Goal: Information Seeking & Learning: Learn about a topic

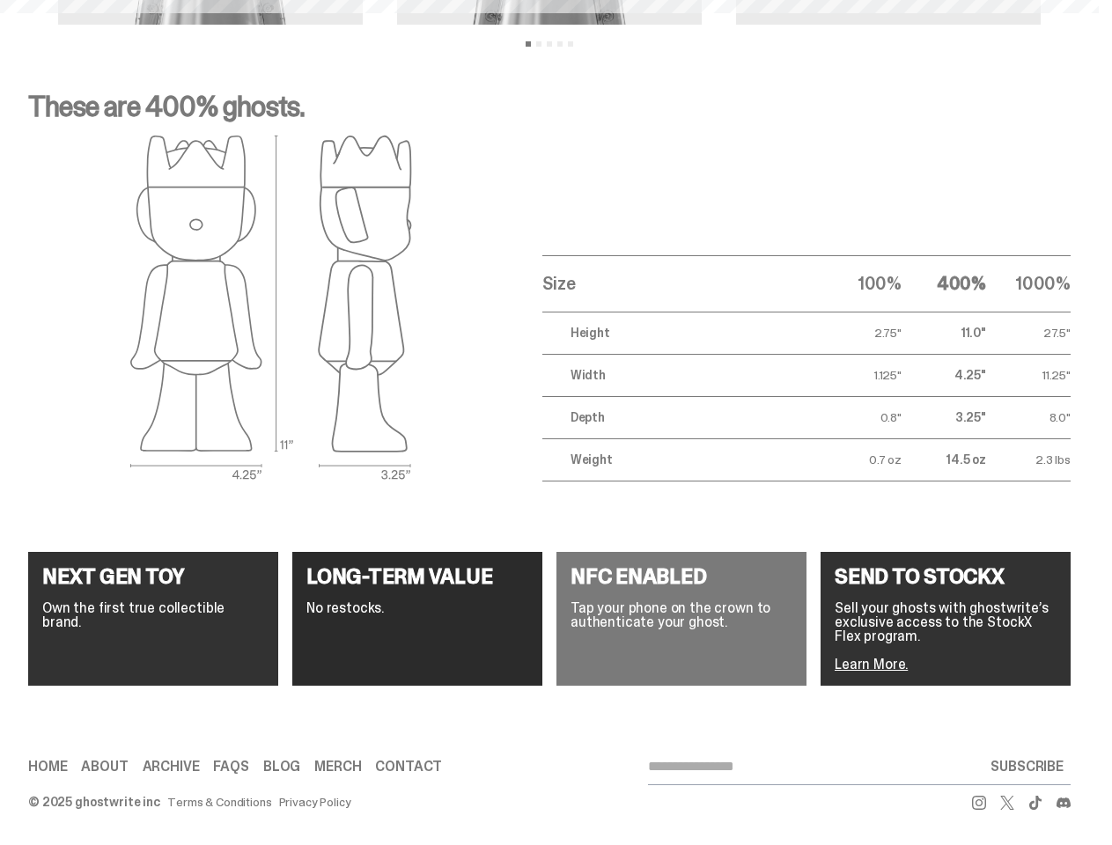
scroll to position [70, 0]
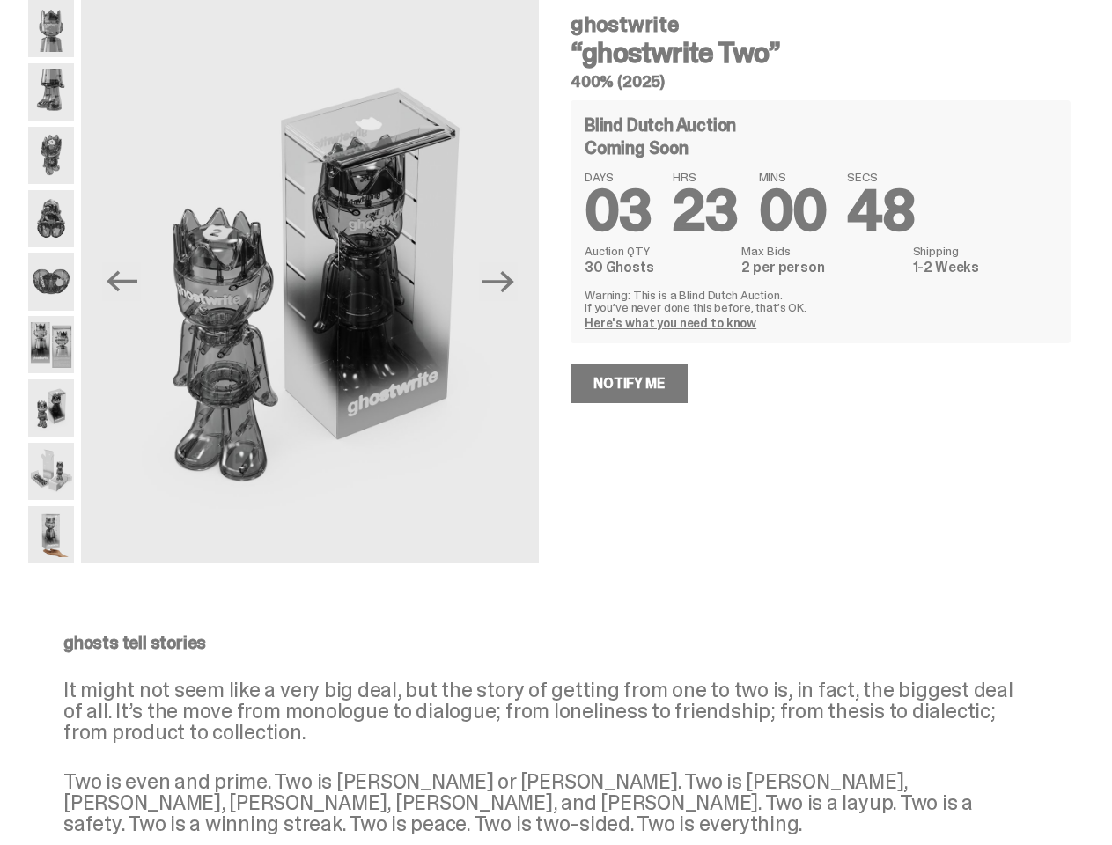
click at [556, 387] on div "ghostwrite “ghostwrite Two” 400% (2025) Blind Dutch Auction Coming Soon DAYS 03…" at bounding box center [809, 282] width 521 height 564
click at [320, 282] on img at bounding box center [310, 286] width 458 height 572
click at [135, 282] on icon "Previous" at bounding box center [122, 281] width 31 height 21
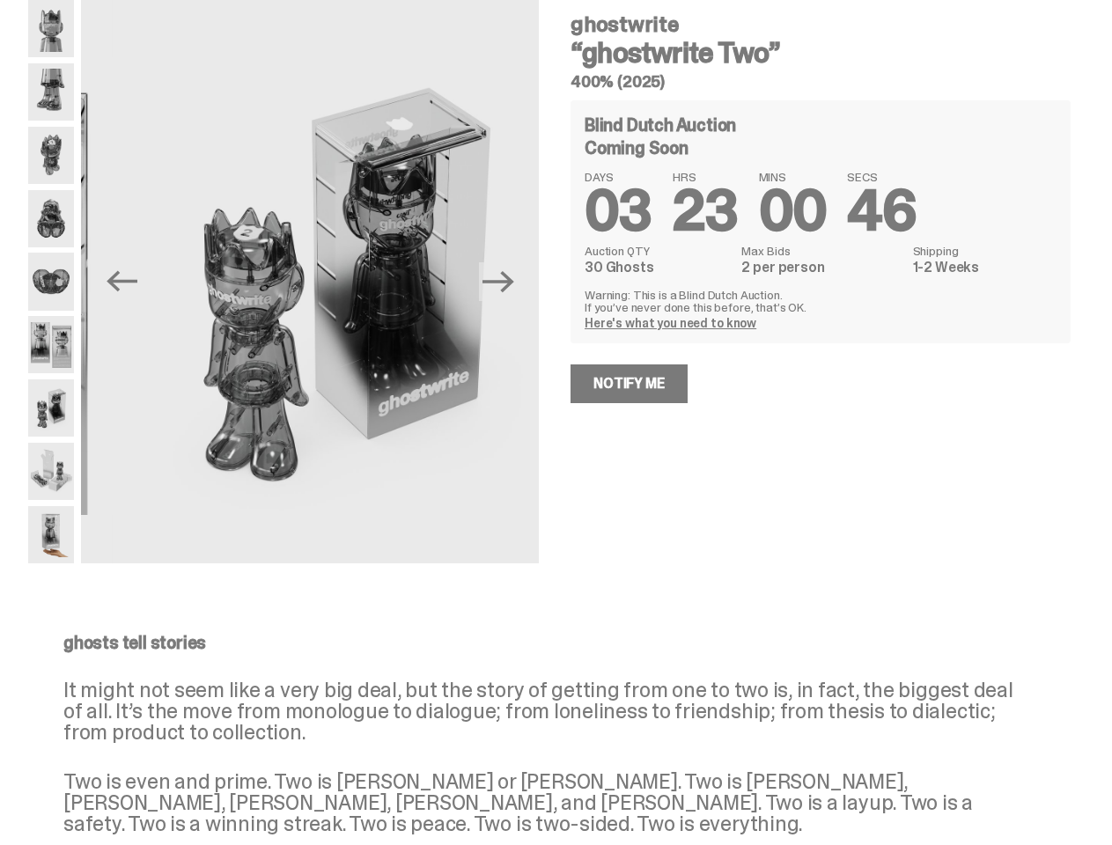
click at [505, 282] on icon "Next" at bounding box center [498, 281] width 31 height 21
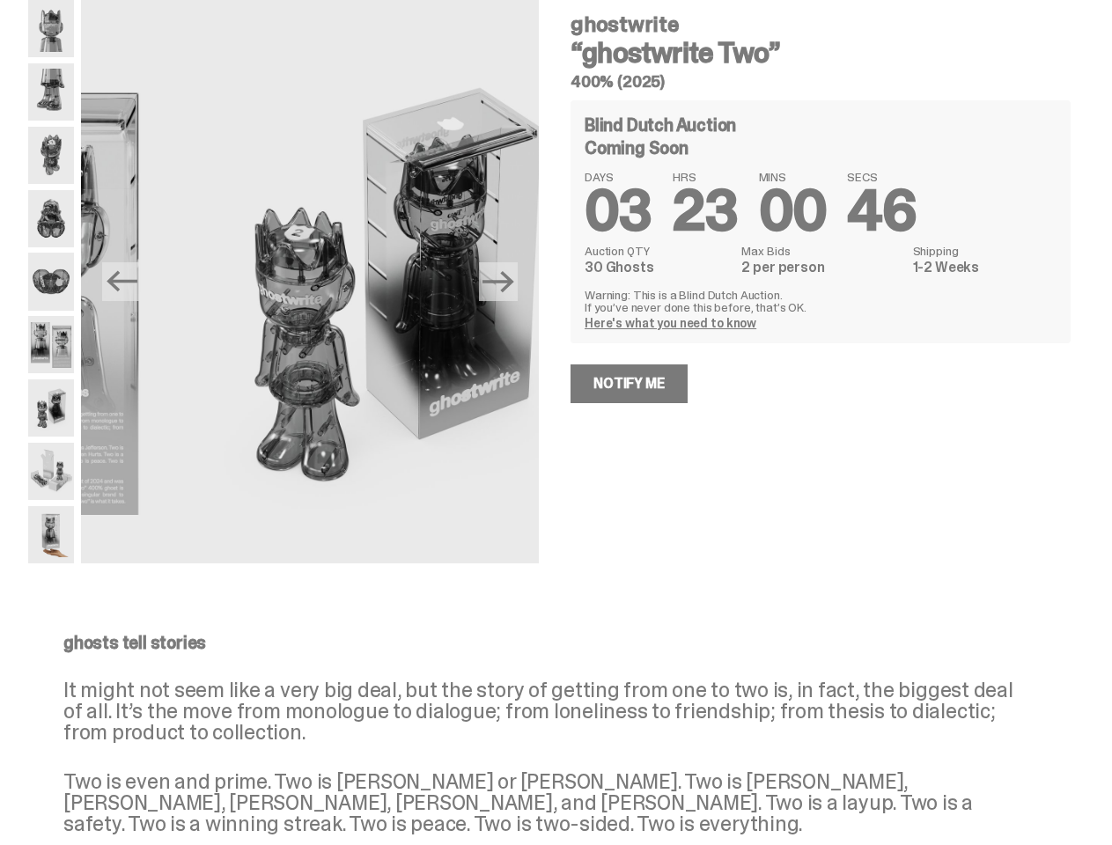
click at [0, 32] on div "ghostwrite “ghostwrite Two” 400% (2025) Previous Next ghostwrite “ghostwrite Tw…" at bounding box center [549, 299] width 1099 height 599
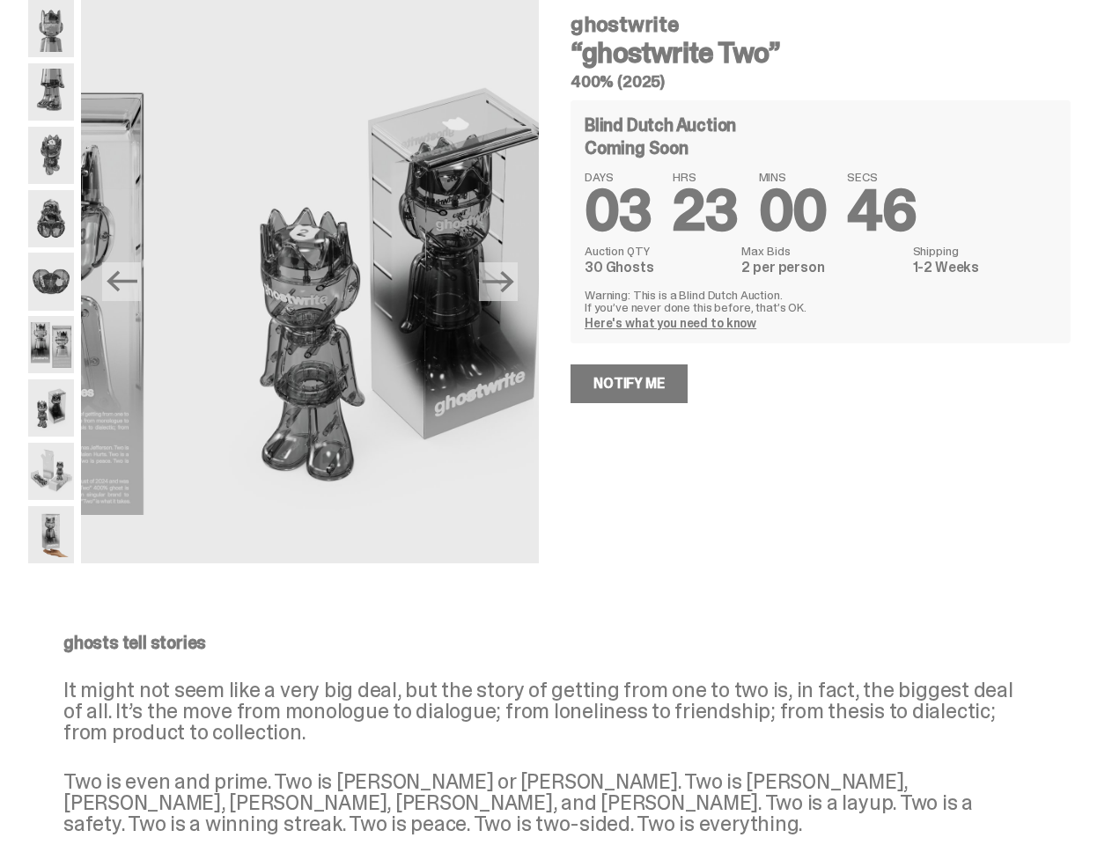
click at [673, 323] on link "Here's what you need to know" at bounding box center [671, 323] width 172 height 16
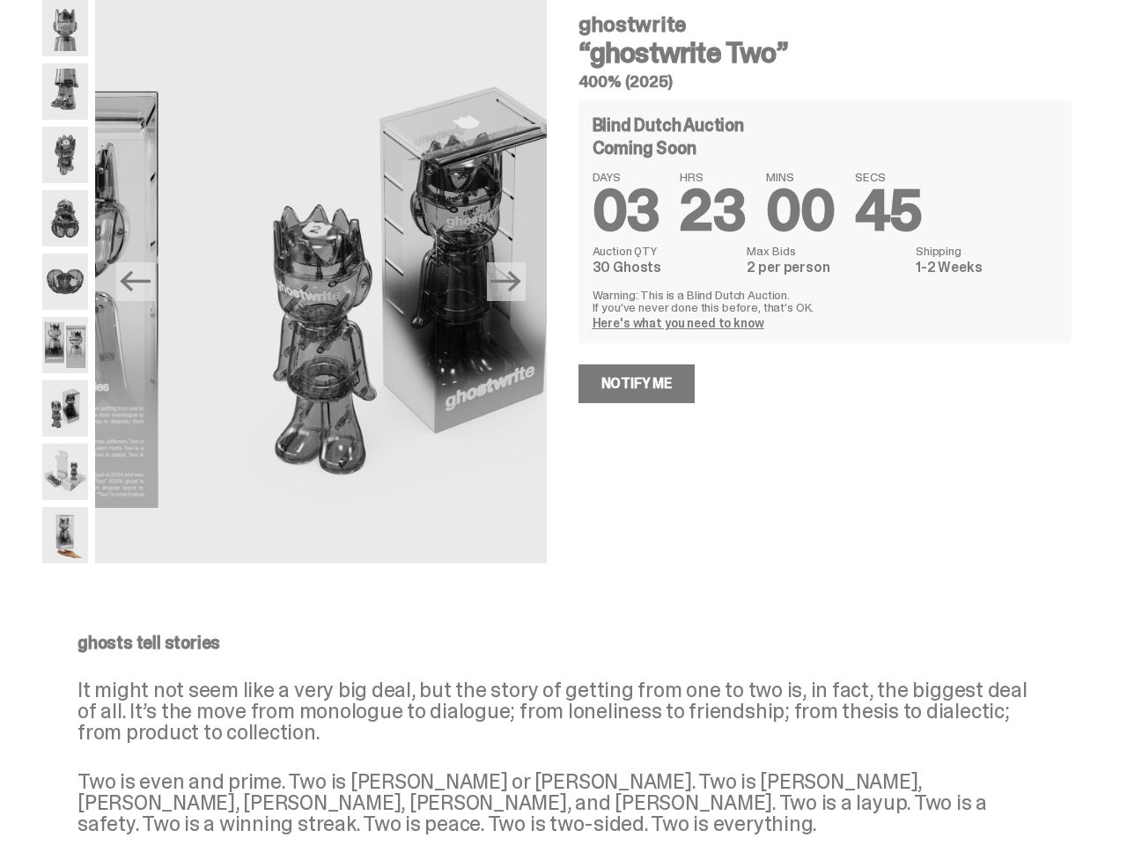
click at [0, 0] on div "How does a Blind Dutch Auction work? It’s easy: just bid the most you’re willin…" at bounding box center [0, 0] width 0 height 0
